Goal: Find specific page/section: Find specific page/section

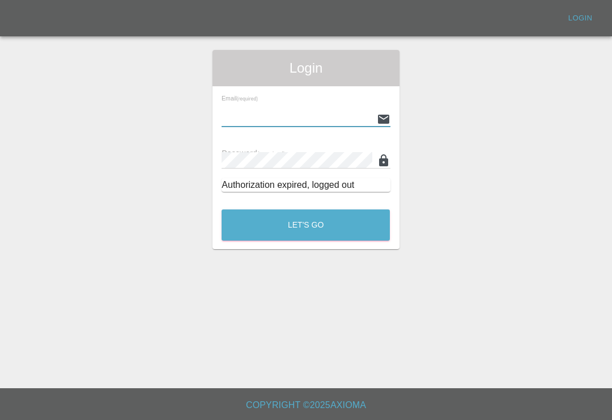
type input "[EMAIL_ADDRESS][DOMAIN_NAME]"
click at [306, 225] on button "Let's Go" at bounding box center [306, 224] width 168 height 31
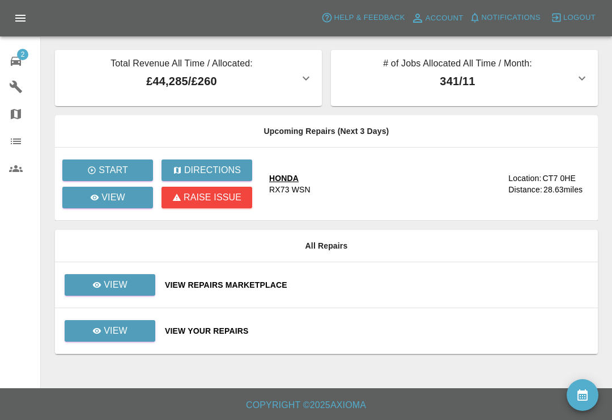
click at [23, 64] on div "2" at bounding box center [25, 60] width 32 height 16
click at [405, 285] on div "View Repairs Marketplace" at bounding box center [377, 284] width 424 height 11
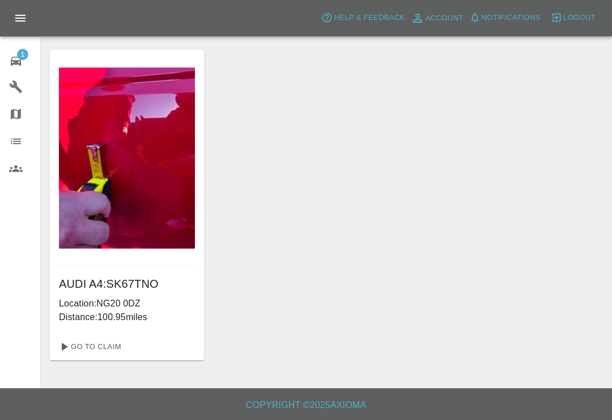
scroll to position [18, 0]
